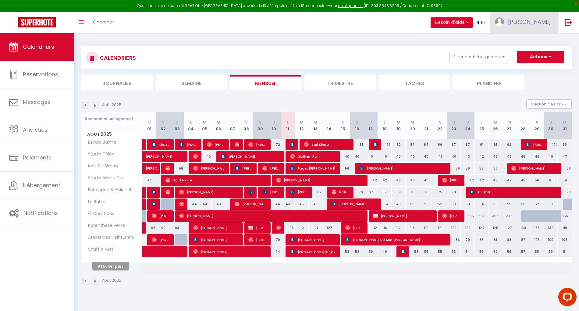
click at [539, 24] on span "[PERSON_NAME]" at bounding box center [529, 22] width 43 height 8
click at [537, 39] on link "Paramètres" at bounding box center [533, 42] width 45 height 10
select select "28"
select select "fr"
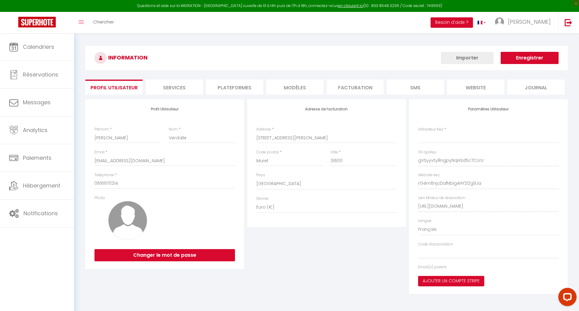
type input "gVSyyvty8ngpyNqHSd5c7CcrU"
type input "rG4m6njcDafNblg4HY2i2g9Ja"
type input "https://app.superhote.com/#/get-available-rentals/rG4m6njcDafNblg4HY2i2g9Ja"
select select "fr"
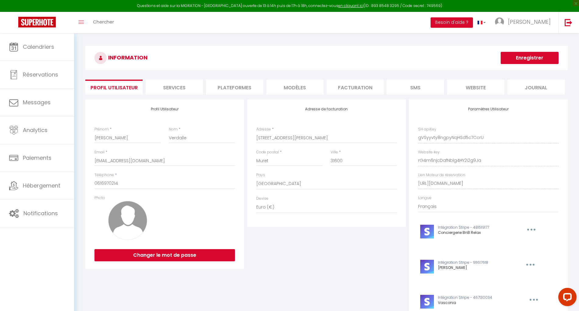
click at [234, 89] on li "Plateformes" at bounding box center [234, 86] width 57 height 15
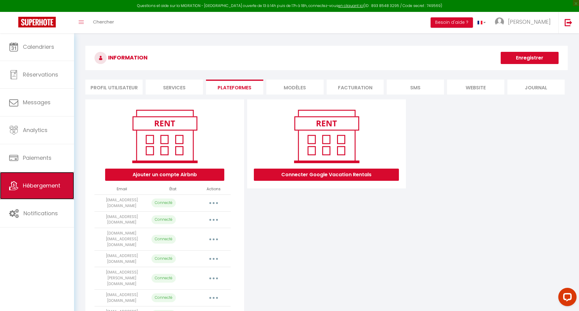
click at [21, 182] on link "Hébergement" at bounding box center [37, 185] width 74 height 27
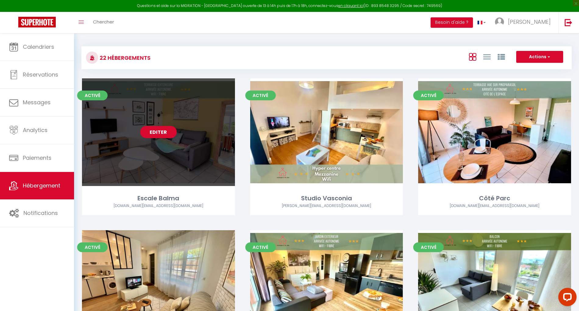
click at [163, 127] on link "Editer" at bounding box center [158, 132] width 37 height 12
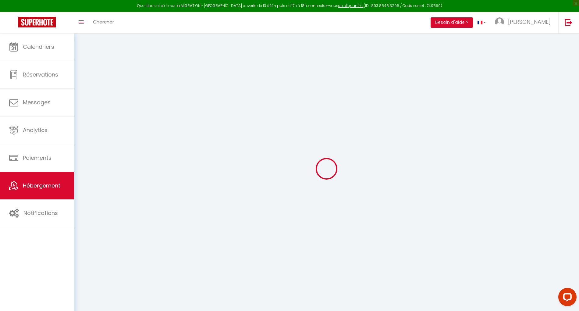
select select "+ 25 %"
select select "+ 23 %"
select select "+ 12 %"
checkbox input "false"
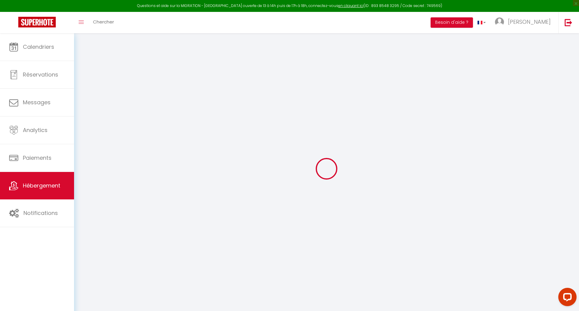
checkbox input "false"
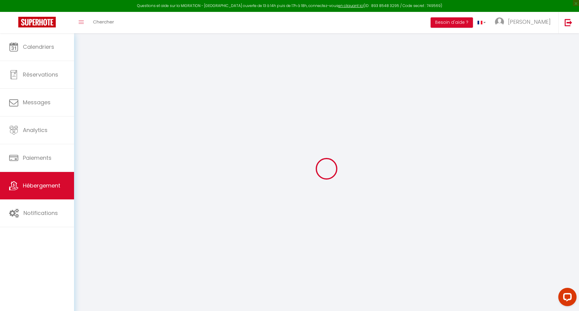
checkbox input "false"
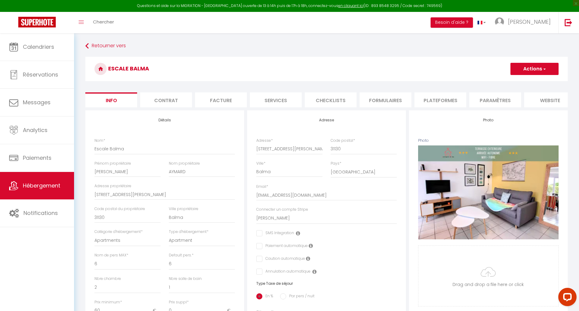
click at [428, 97] on li "Plateformes" at bounding box center [440, 99] width 52 height 15
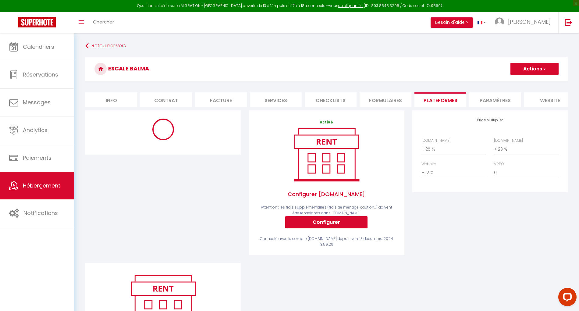
select select "8753-48022753"
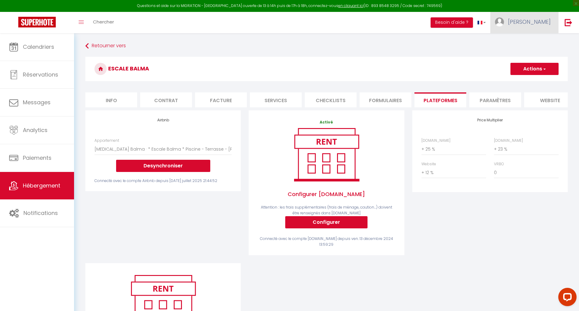
click at [537, 25] on link "[PERSON_NAME]" at bounding box center [524, 22] width 68 height 21
click at [176, 172] on button "Desynchroniser" at bounding box center [163, 166] width 94 height 12
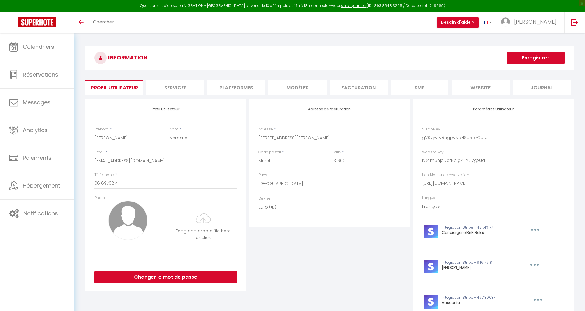
select select "28"
select select "fr"
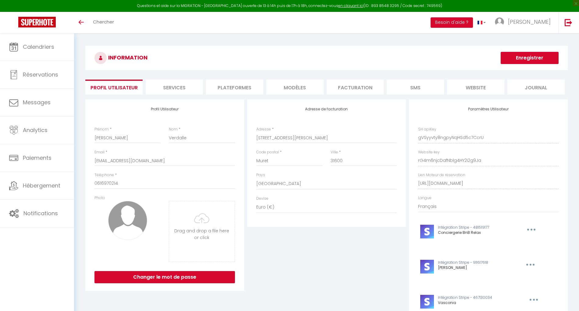
click at [225, 86] on li "Plateformes" at bounding box center [234, 86] width 57 height 15
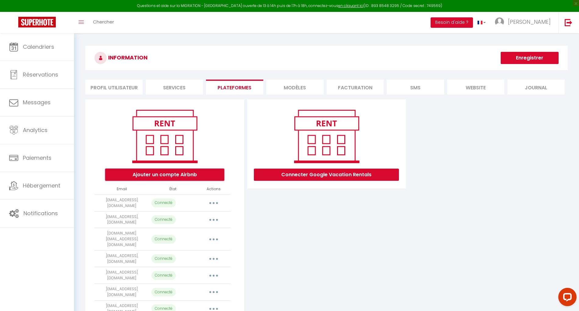
click at [186, 174] on button "Ajouter un compte Airbnb" at bounding box center [164, 174] width 119 height 12
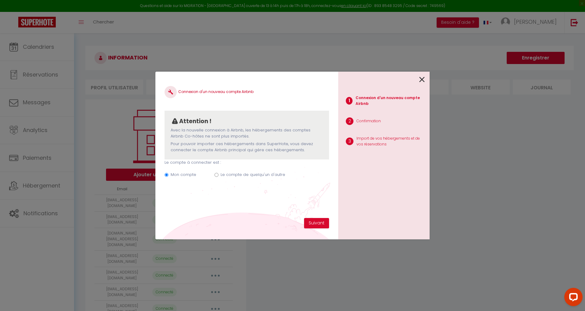
click at [424, 79] on div "1 Connexion d'un nouveau compte Airbnb 2 Confirmation 3 Import de vos hébergeme…" at bounding box center [383, 155] width 91 height 167
click at [421, 79] on icon at bounding box center [421, 79] width 5 height 9
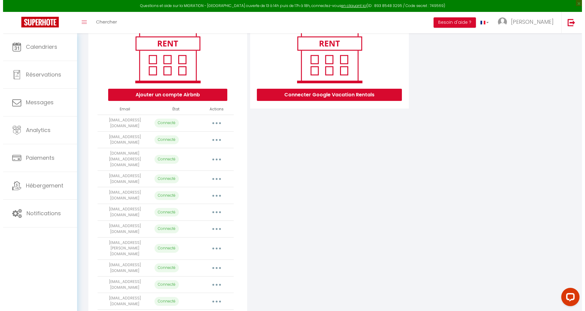
scroll to position [81, 0]
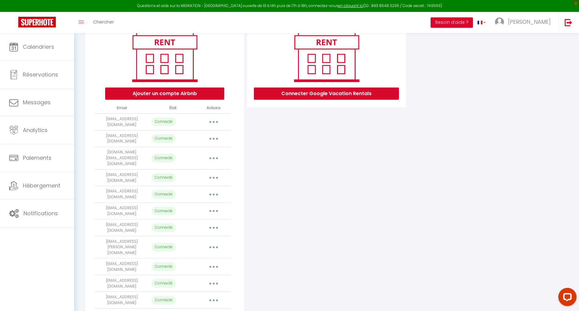
click at [213, 153] on button "button" at bounding box center [213, 158] width 17 height 10
click at [206, 167] on link "Importer les appartements" at bounding box center [186, 172] width 67 height 10
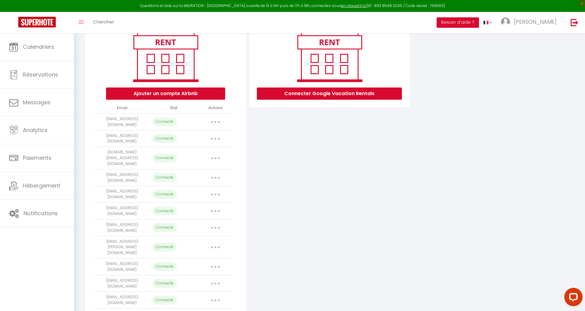
select select "56204"
select select "56205"
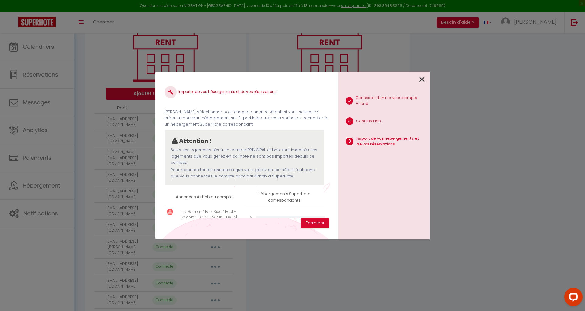
scroll to position [55, 0]
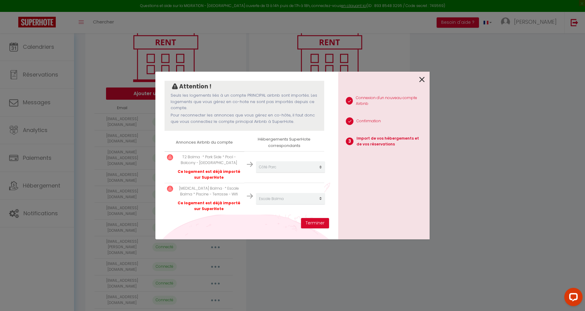
click at [419, 78] on icon at bounding box center [421, 79] width 5 height 9
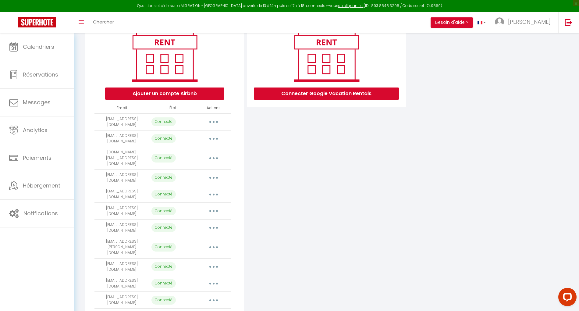
click at [213, 157] on icon "button" at bounding box center [214, 158] width 2 height 2
click at [209, 167] on link "Importer les appartements" at bounding box center [186, 172] width 67 height 10
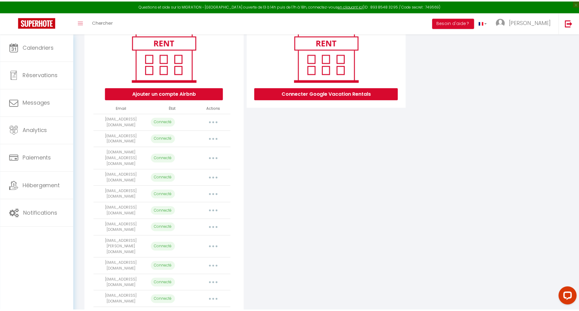
scroll to position [40, 0]
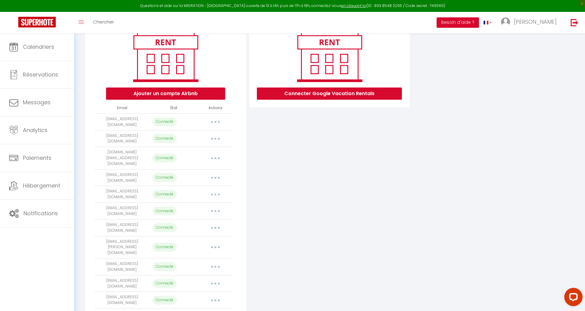
select select "56204"
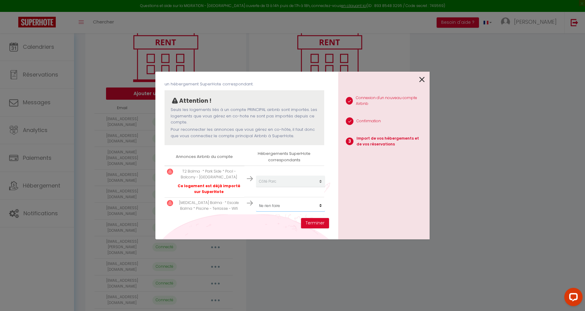
click at [266, 187] on select "Créer un nouveau hébergement Ne rien faire Escale Balma Studio Vasconia Côté Pa…" at bounding box center [290, 181] width 69 height 12
select select "56205"
click at [256, 187] on select "Créer un nouveau hébergement Ne rien faire Escale Balma Studio Vasconia Côté Pa…" at bounding box center [290, 181] width 69 height 12
click at [314, 222] on button "Terminer" at bounding box center [315, 223] width 28 height 10
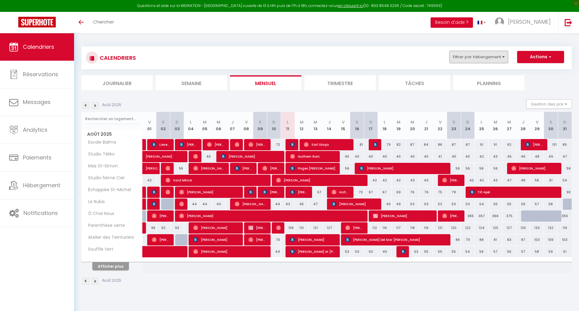
click at [491, 59] on button "Filtrer par hébergement" at bounding box center [478, 57] width 58 height 12
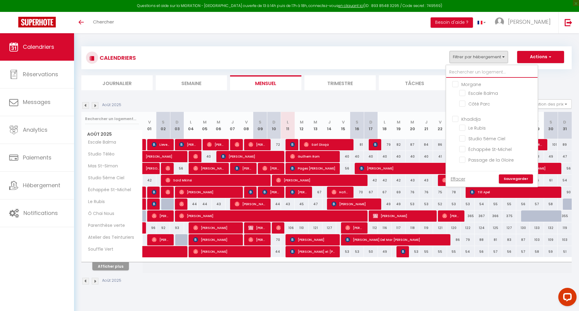
click at [475, 73] on input "text" at bounding box center [491, 72] width 91 height 11
type input "b"
checkbox input "false"
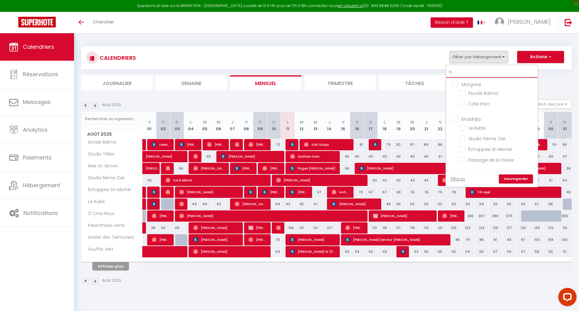
checkbox input "false"
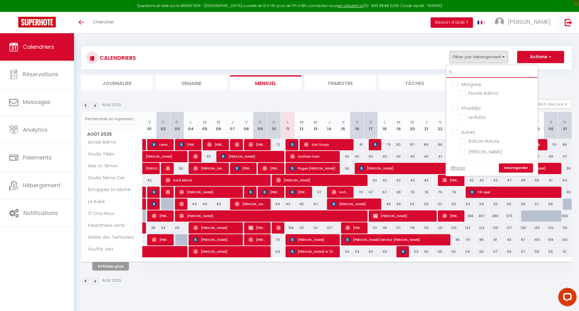
type input "ba"
checkbox input "false"
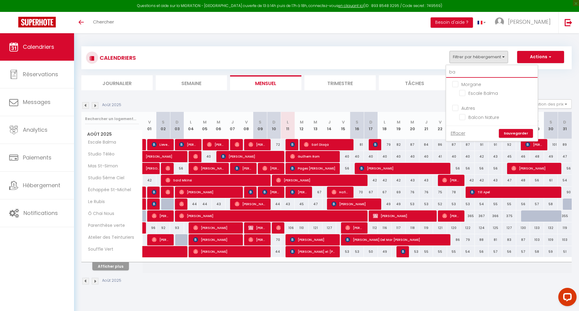
type input "bal"
checkbox input "false"
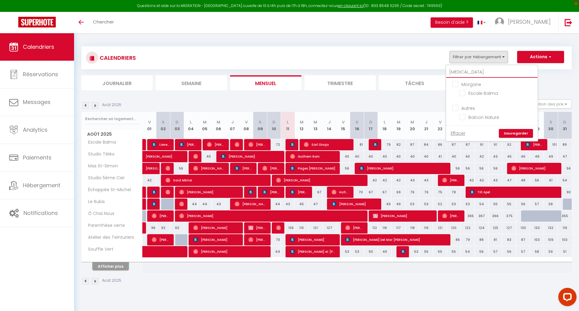
type input "balm"
checkbox input "false"
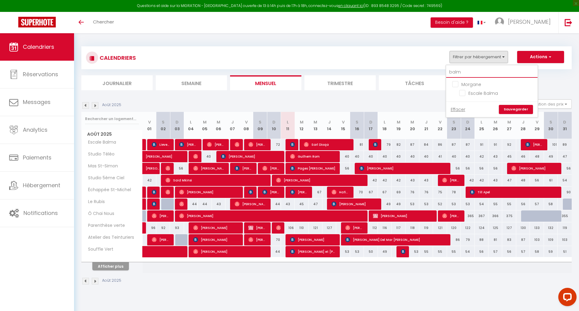
type input "balma"
checkbox input "false"
type input "balma"
click at [473, 95] on input "Escale Balma" at bounding box center [497, 93] width 76 height 6
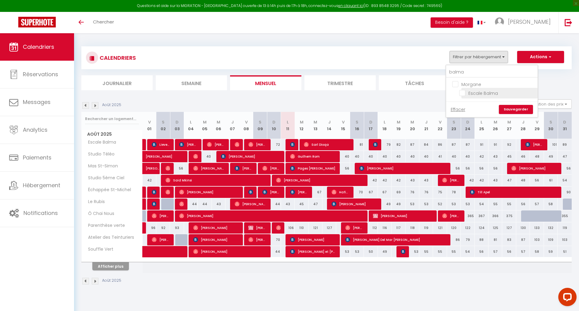
checkbox input "true"
click at [515, 108] on link "Sauvegarder" at bounding box center [515, 109] width 34 height 9
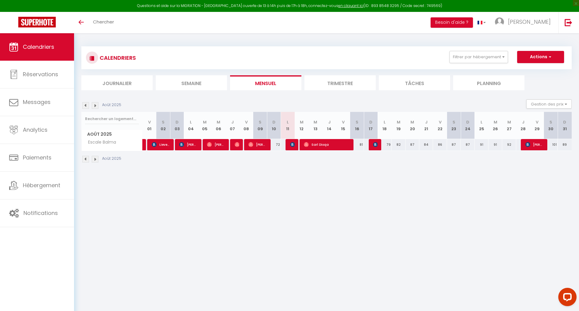
click at [96, 105] on img at bounding box center [95, 105] width 7 height 7
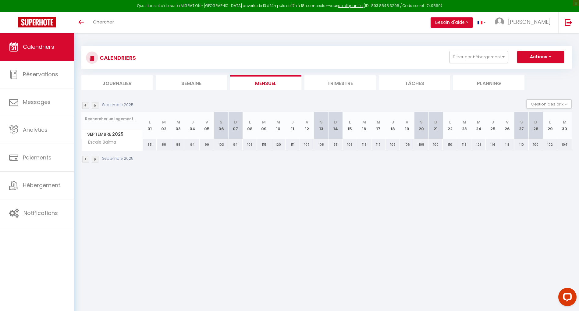
click at [86, 105] on img at bounding box center [85, 105] width 7 height 7
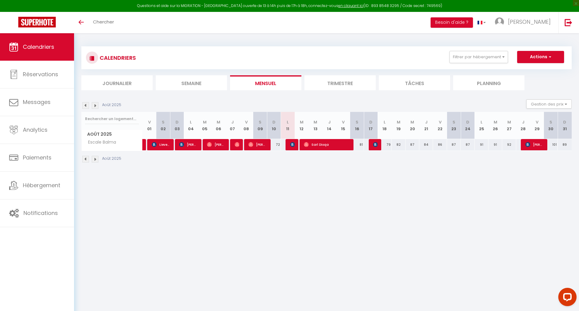
click at [86, 105] on img at bounding box center [85, 105] width 7 height 7
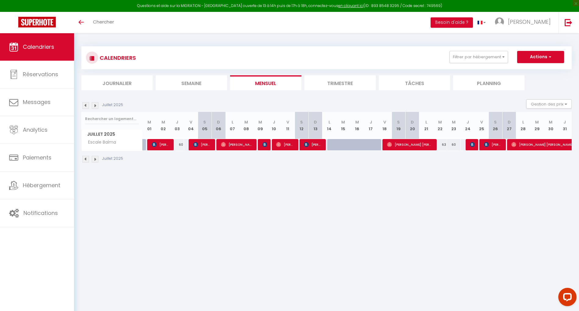
click at [97, 104] on img at bounding box center [95, 105] width 7 height 7
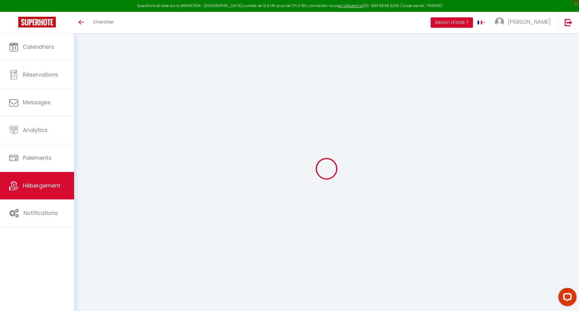
select select "+ 25 %"
select select "+ 23 %"
select select "+ 12 %"
select select "+ 25 %"
select select "+ 23 %"
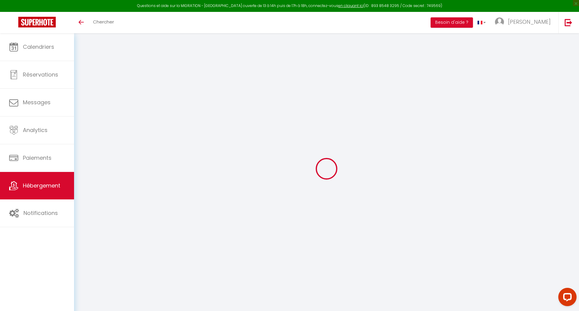
select select "+ 12 %"
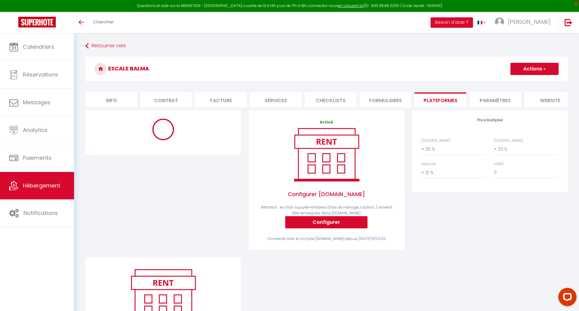
select select "8753-48022753"
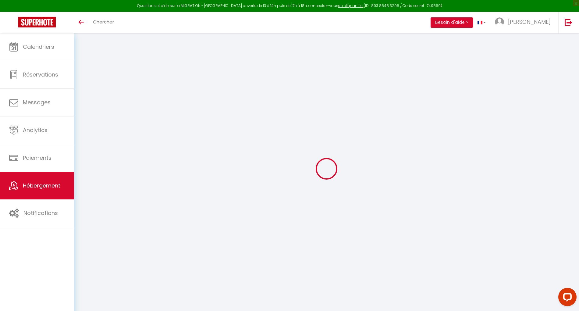
select select "+ 25 %"
select select "+ 23 %"
select select "+ 12 %"
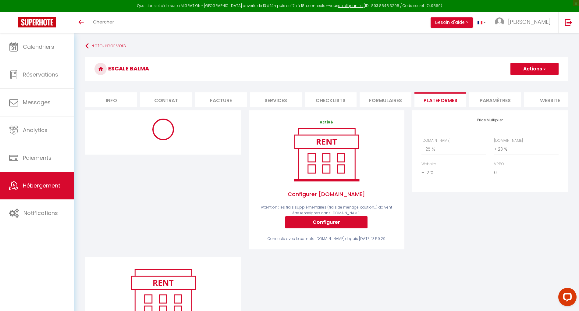
select select "8753-48022753"
